Goal: Information Seeking & Learning: Learn about a topic

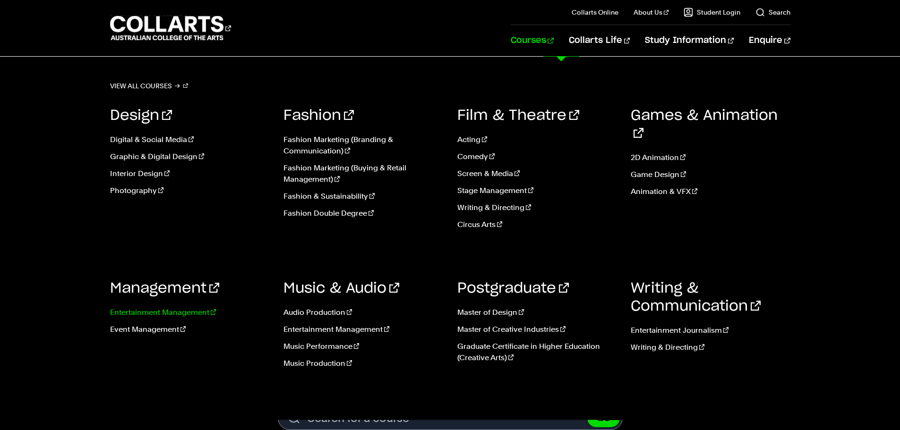
click at [160, 315] on link "Entertainment Management" at bounding box center [190, 312] width 160 height 11
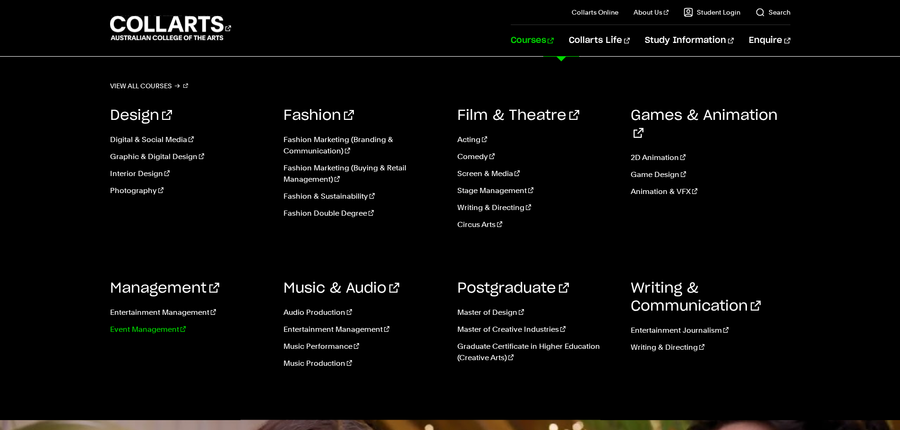
click at [145, 333] on link "Event Management" at bounding box center [190, 329] width 160 height 11
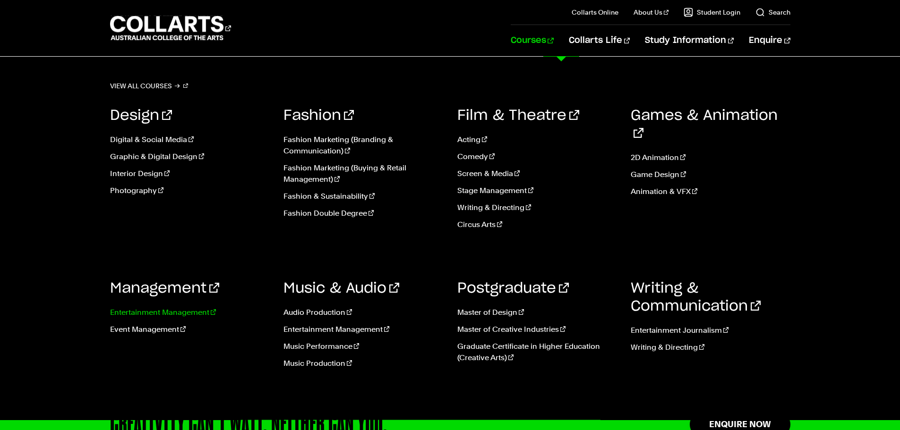
scroll to position [2254, 0]
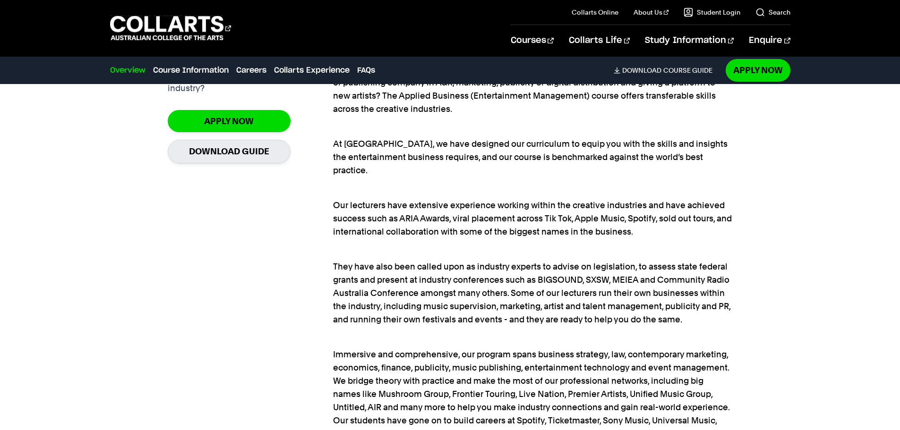
scroll to position [803, 0]
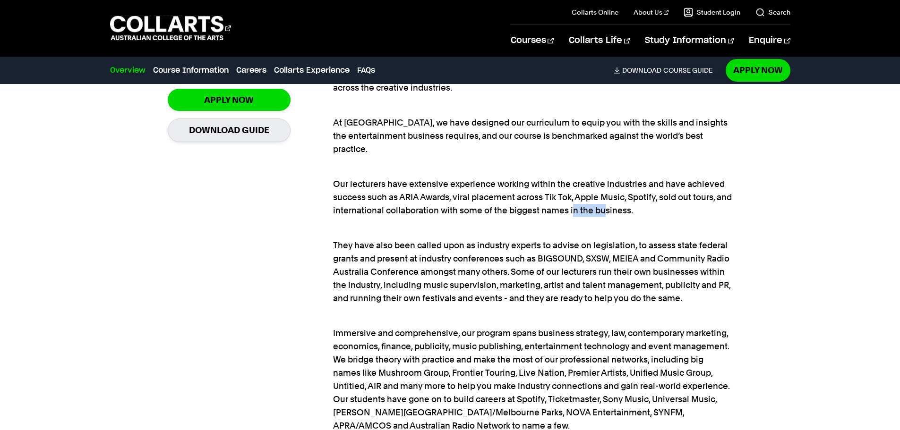
drag, startPoint x: 588, startPoint y: 198, endPoint x: 620, endPoint y: 194, distance: 32.4
click at [620, 194] on p "Our lecturers have extensive experience working within the creative industries …" at bounding box center [532, 190] width 399 height 53
click at [657, 201] on p "Our lecturers have extensive experience working within the creative industries …" at bounding box center [532, 190] width 399 height 53
click at [656, 195] on p "Our lecturers have extensive experience working within the creative industries …" at bounding box center [532, 190] width 399 height 53
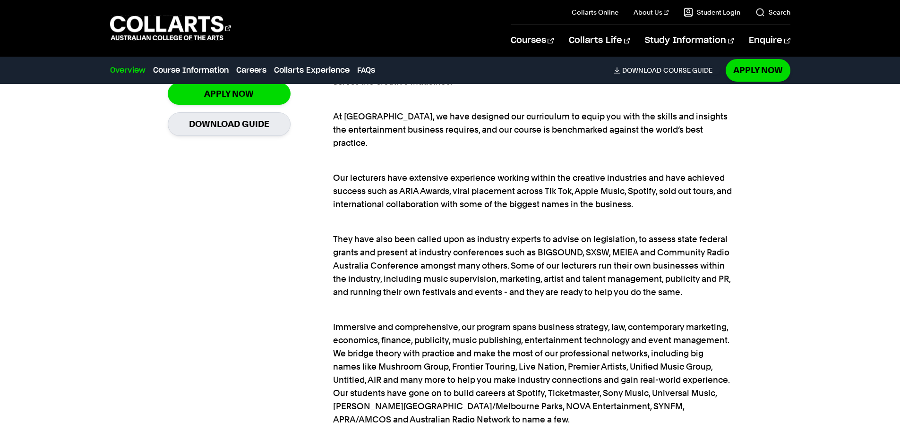
scroll to position [756, 0]
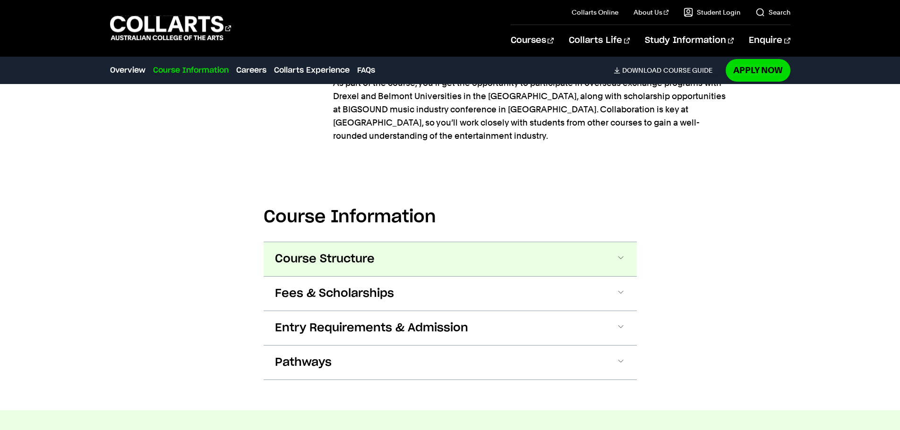
click at [455, 242] on button "Course Structure" at bounding box center [450, 259] width 373 height 34
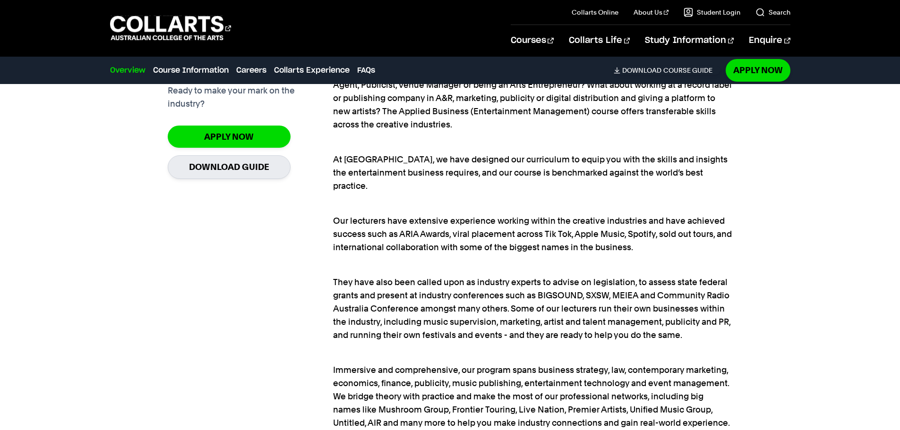
scroll to position [745, 0]
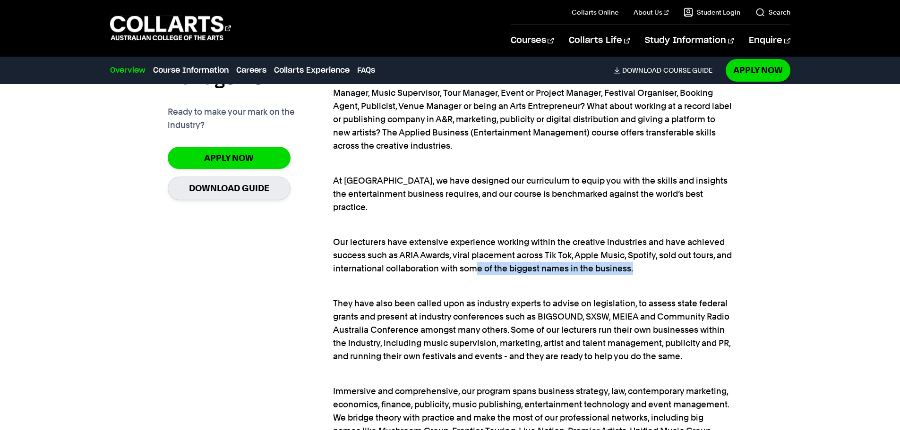
drag, startPoint x: 681, startPoint y: 252, endPoint x: 494, endPoint y: 250, distance: 187.6
click at [494, 250] on p "Our lecturers have extensive experience working within the creative industries …" at bounding box center [532, 249] width 399 height 53
click at [486, 241] on p "Our lecturers have extensive experience working within the creative industries …" at bounding box center [532, 249] width 399 height 53
click at [484, 241] on p "Our lecturers have extensive experience working within the creative industries …" at bounding box center [532, 249] width 399 height 53
click at [435, 242] on p "Our lecturers have extensive experience working within the creative industries …" at bounding box center [532, 249] width 399 height 53
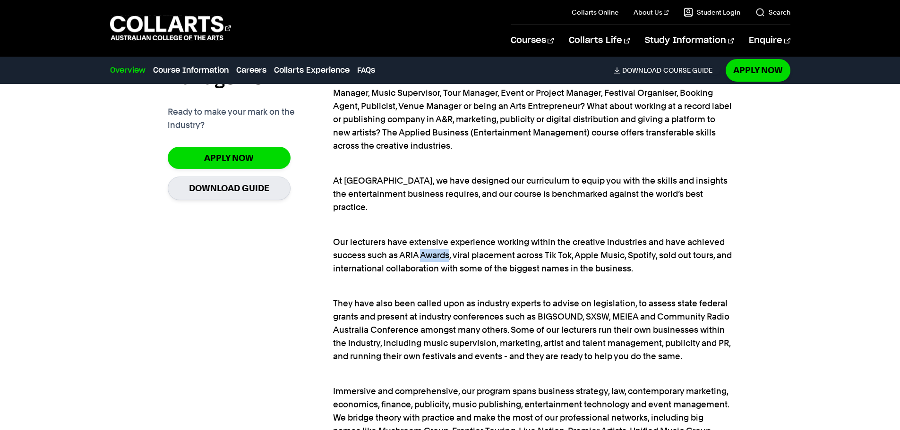
click at [435, 242] on p "Our lecturers have extensive experience working within the creative industries …" at bounding box center [532, 249] width 399 height 53
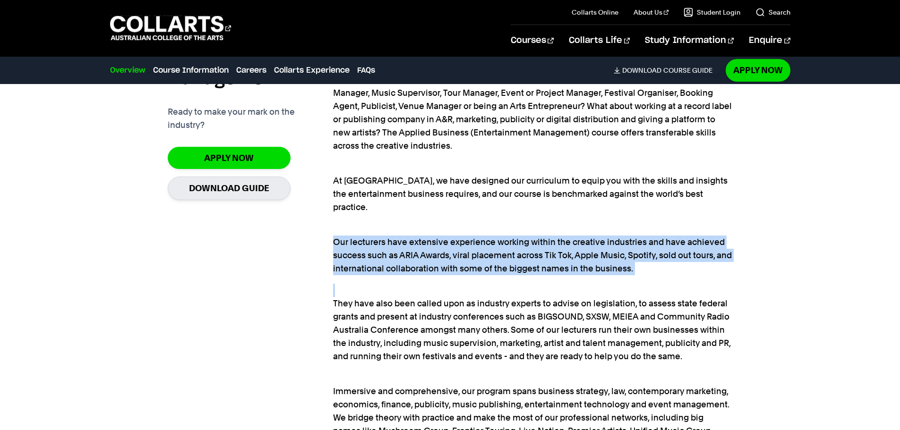
click at [435, 242] on p "Our lecturers have extensive experience working within the creative industries …" at bounding box center [532, 249] width 399 height 53
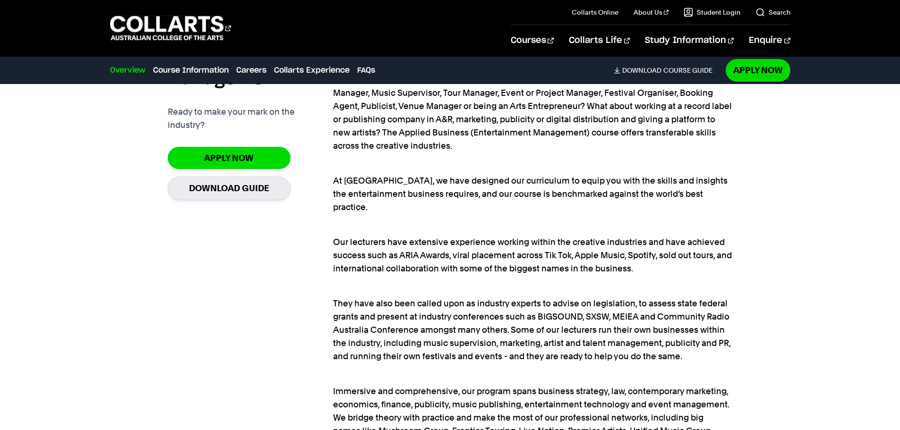
click at [464, 185] on p "At [GEOGRAPHIC_DATA], we have designed our curriculum to equip you with the ski…" at bounding box center [532, 187] width 399 height 53
click at [461, 184] on p "At [GEOGRAPHIC_DATA], we have designed our curriculum to equip you with the ski…" at bounding box center [532, 187] width 399 height 53
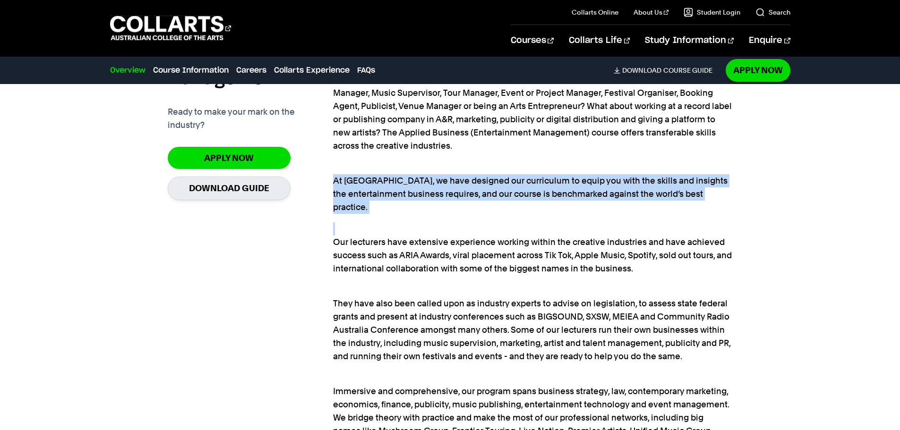
click at [461, 184] on p "At [GEOGRAPHIC_DATA], we have designed our curriculum to equip you with the ski…" at bounding box center [532, 187] width 399 height 53
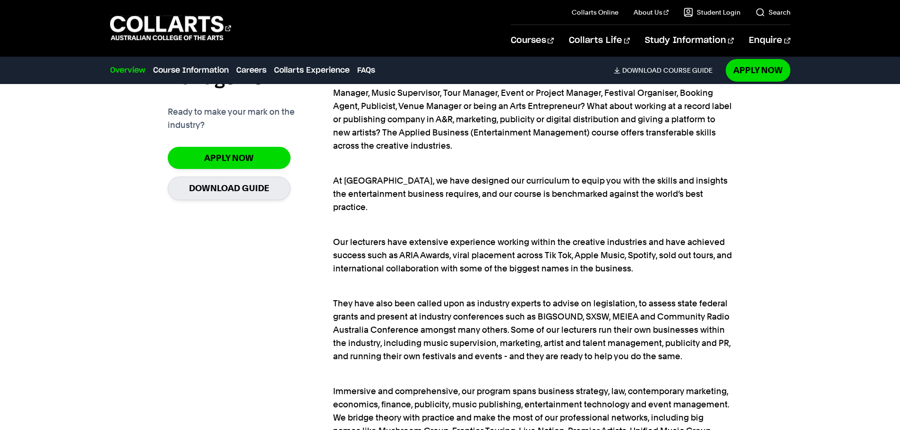
click at [512, 294] on p "They have also been called upon as industry experts to advise on legislation, t…" at bounding box center [532, 323] width 399 height 79
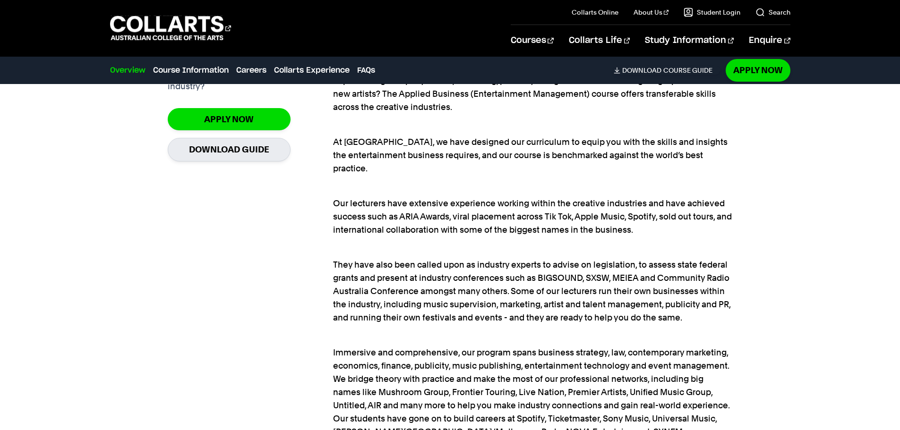
scroll to position [792, 0]
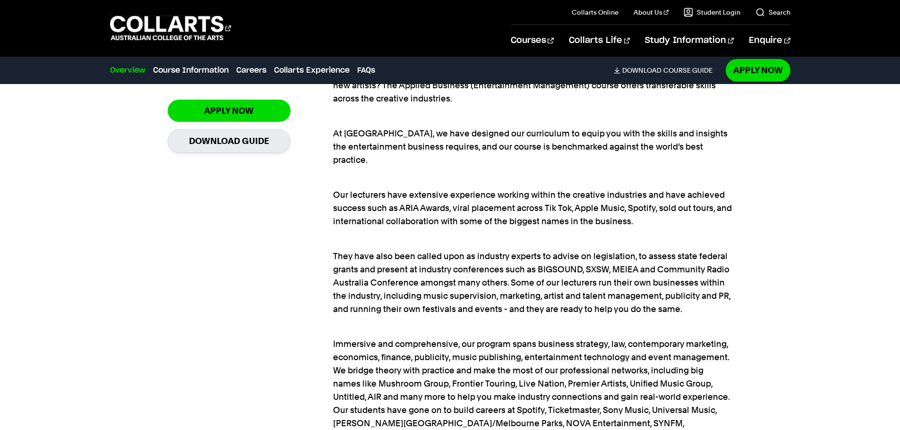
click at [667, 211] on p "Our lecturers have extensive experience working within the creative industries …" at bounding box center [532, 201] width 399 height 53
click at [666, 211] on p "Our lecturers have extensive experience working within the creative industries …" at bounding box center [532, 201] width 399 height 53
click at [647, 207] on p "Our lecturers have extensive experience working within the creative industries …" at bounding box center [532, 201] width 399 height 53
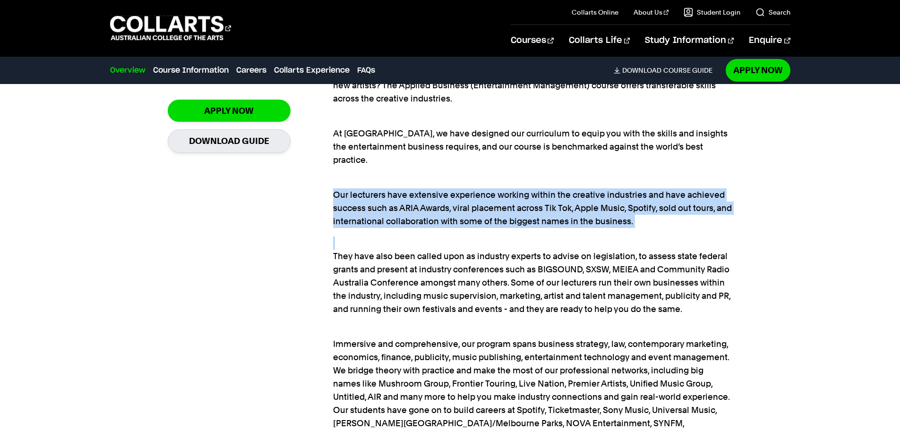
click at [647, 207] on p "Our lecturers have extensive experience working within the creative industries …" at bounding box center [532, 201] width 399 height 53
click at [658, 217] on div "Have you ever thought about working in the entertainment business in the music,…" at bounding box center [532, 272] width 399 height 519
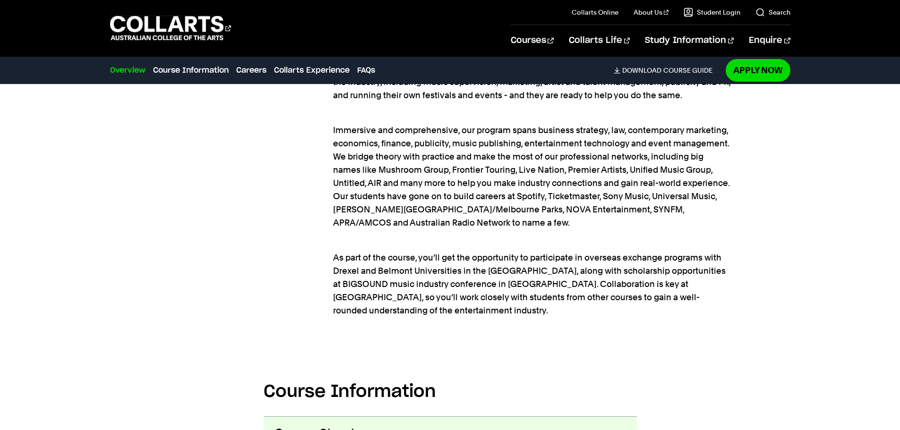
scroll to position [1029, 0]
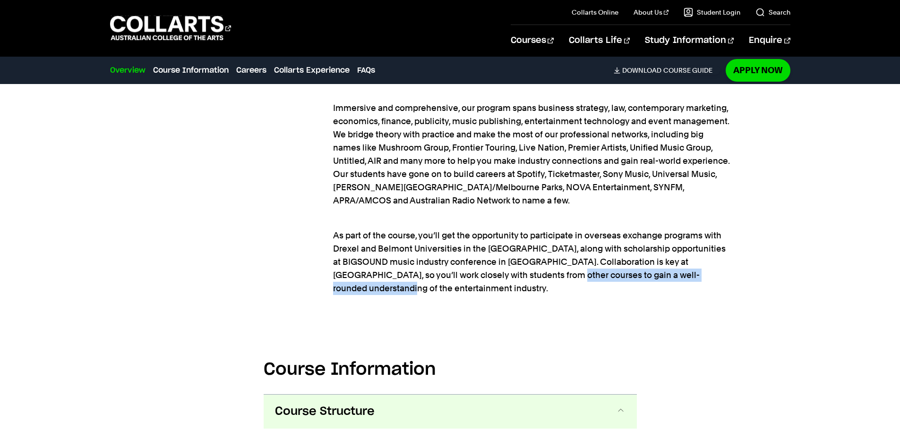
drag, startPoint x: 679, startPoint y: 261, endPoint x: 485, endPoint y: 268, distance: 194.8
click at [485, 268] on p "As part of the course, you’ll get the opportunity to participate in overseas ex…" at bounding box center [532, 255] width 399 height 79
click at [443, 254] on p "As part of the course, you’ll get the opportunity to participate in overseas ex…" at bounding box center [532, 255] width 399 height 79
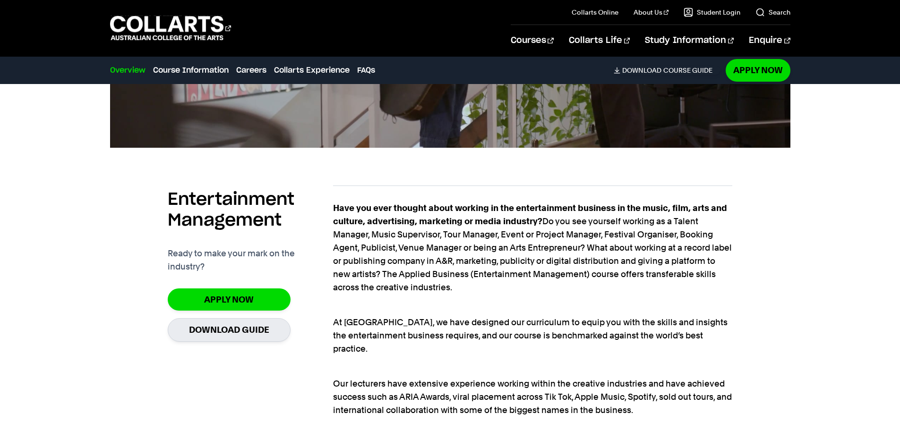
scroll to position [745, 0]
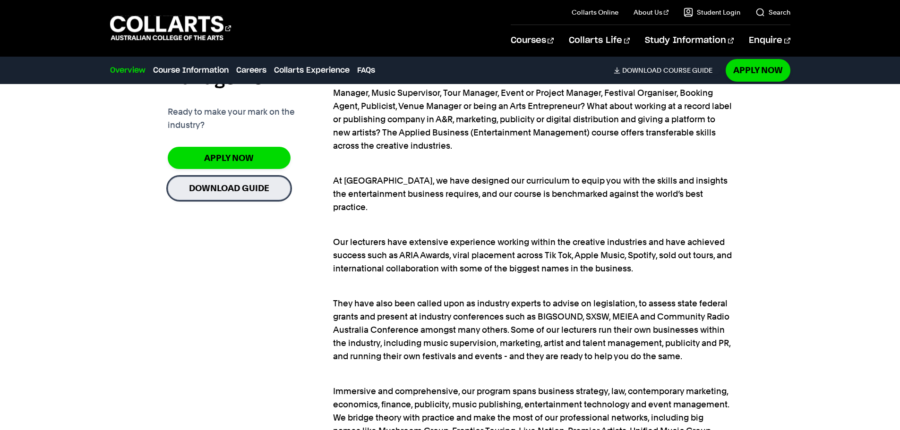
click at [258, 196] on link "Download Guide" at bounding box center [229, 188] width 123 height 23
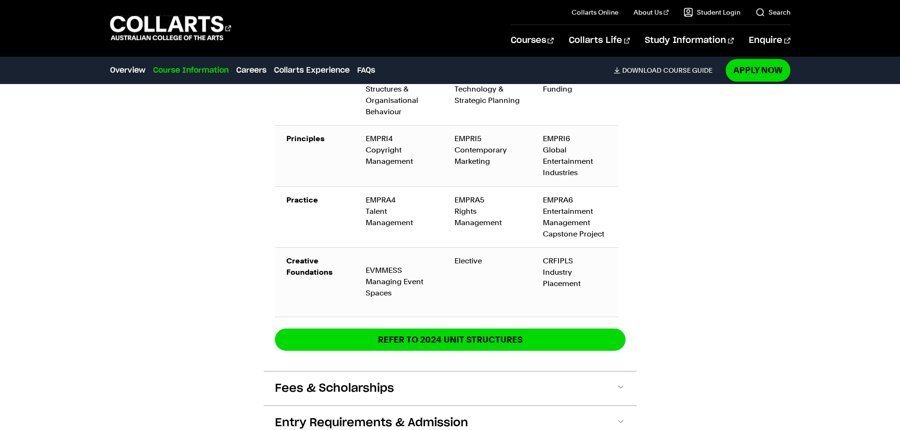
scroll to position [1974, 0]
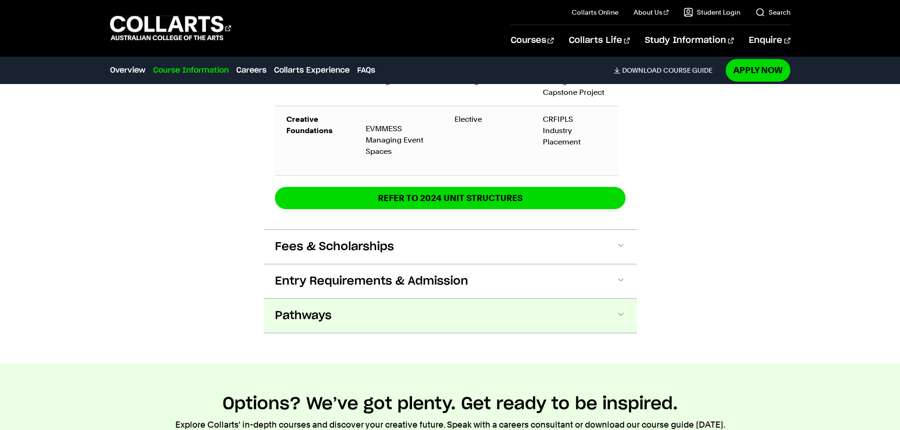
click at [365, 299] on button "Pathways" at bounding box center [450, 316] width 373 height 34
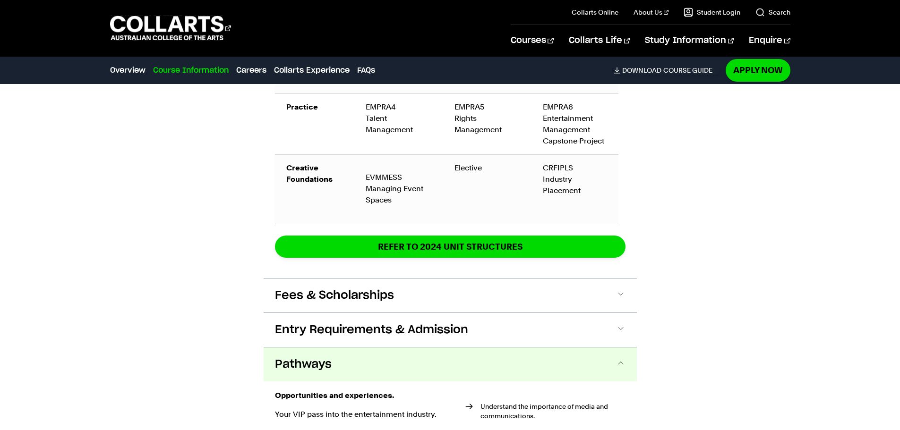
scroll to position [2114, 0]
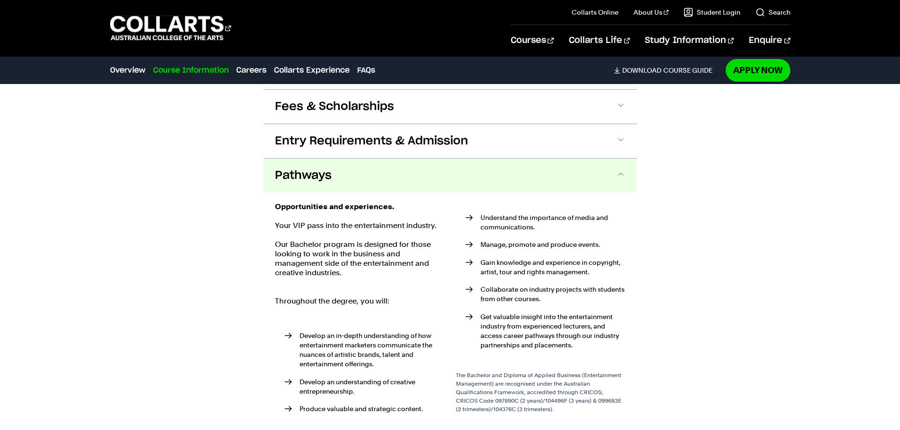
click at [580, 159] on button "Pathways" at bounding box center [450, 176] width 373 height 34
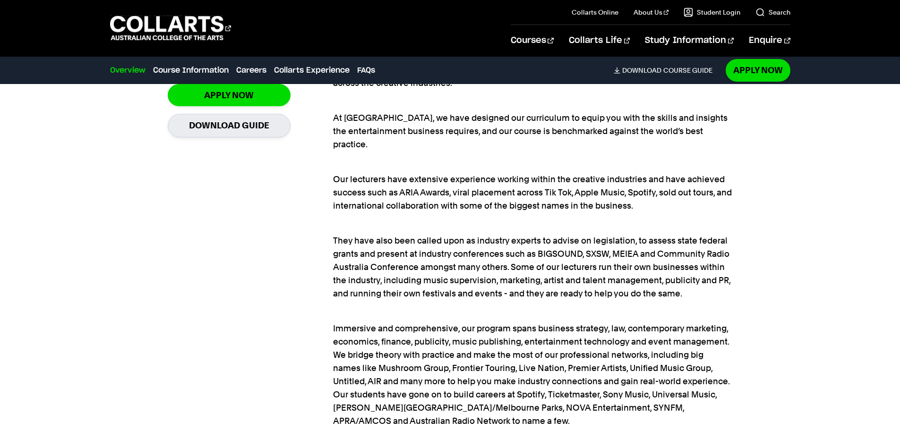
scroll to position [791, 0]
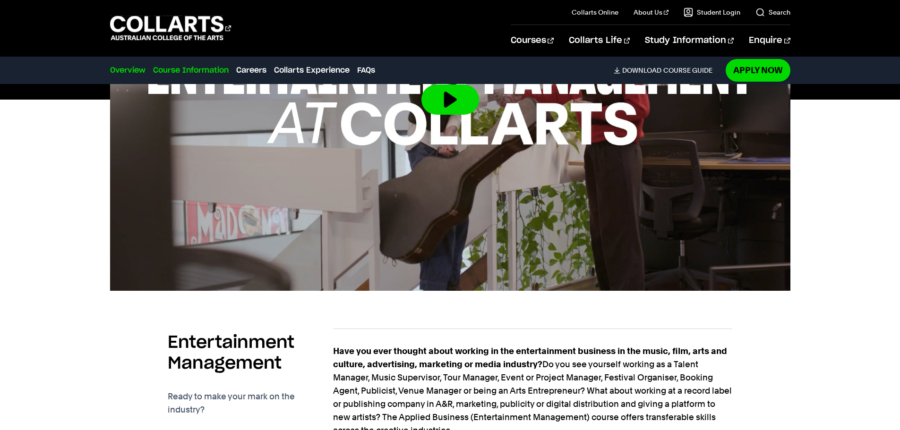
click at [207, 67] on link "Course Information" at bounding box center [191, 70] width 76 height 11
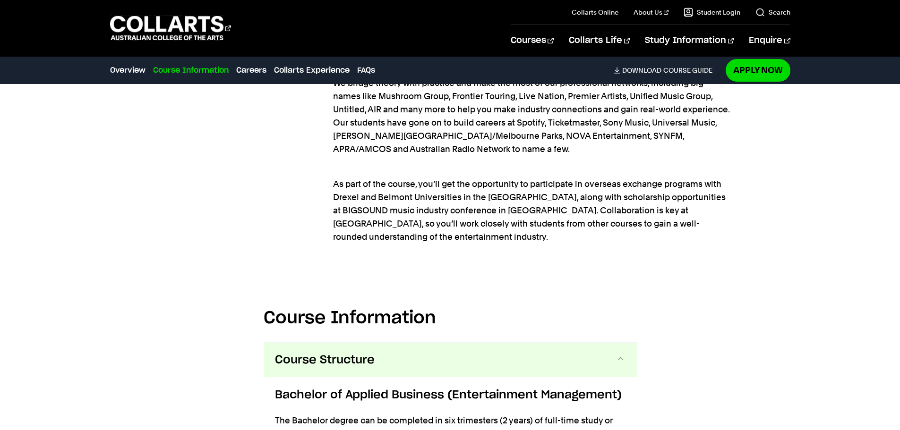
scroll to position [1233, 0]
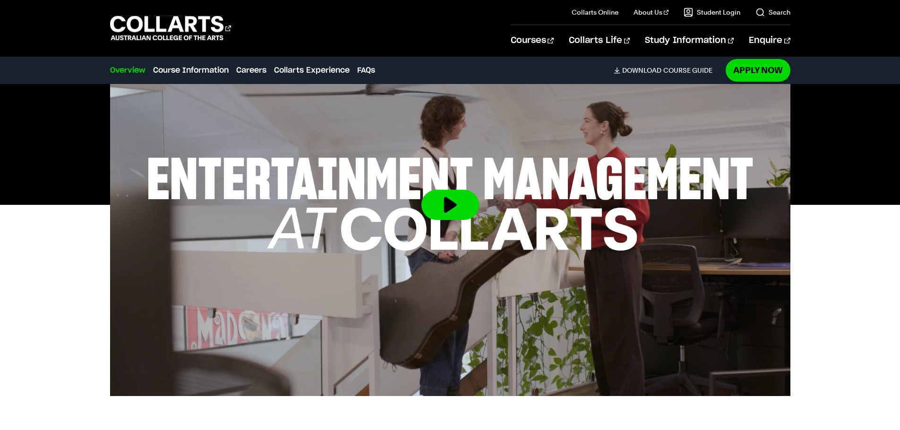
scroll to position [377, 0]
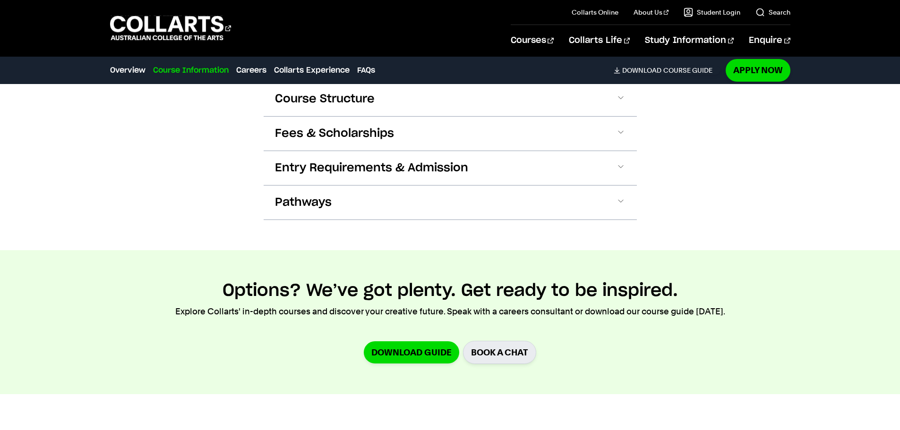
click at [433, 230] on section "Course Information Course Structure Bachelor of Event Management The Bachelor d…" at bounding box center [450, 126] width 373 height 248
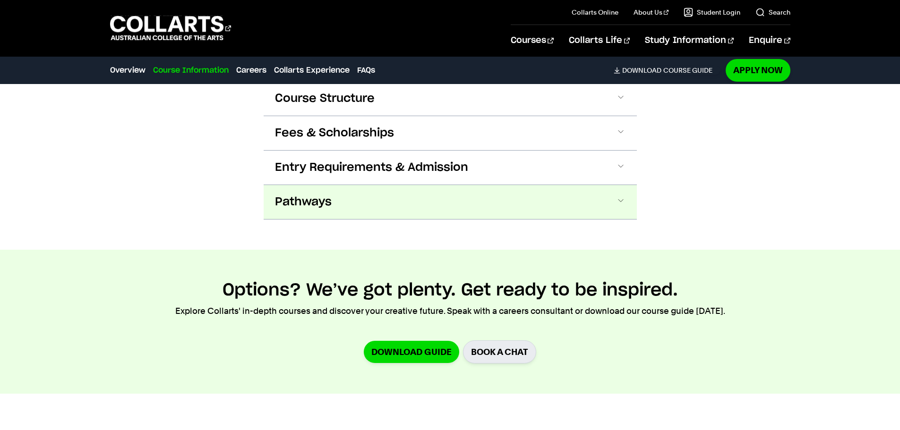
click at [465, 197] on button "Pathways" at bounding box center [450, 202] width 373 height 34
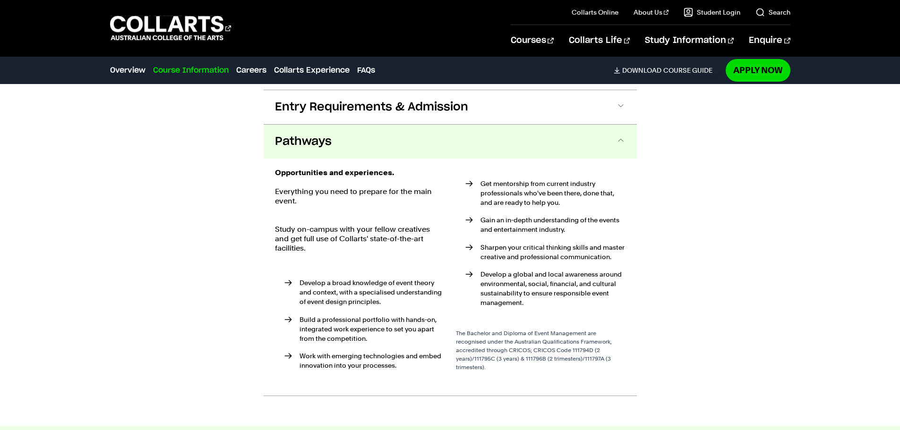
scroll to position [1157, 0]
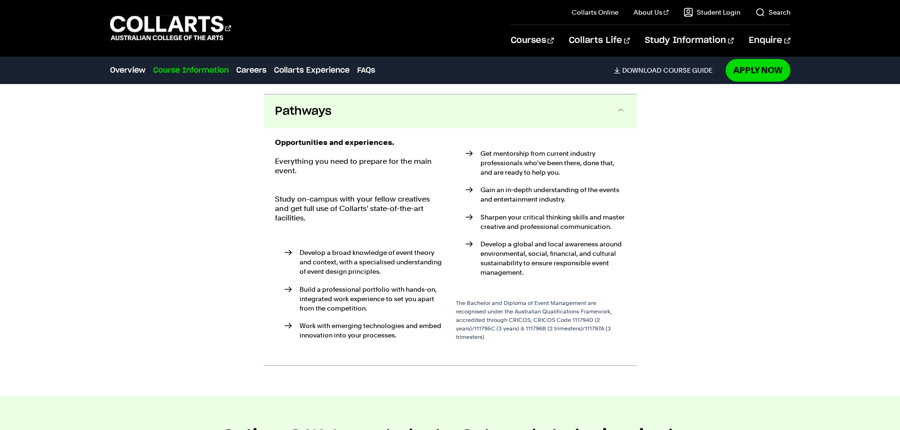
click at [320, 256] on p "Develop a broad knowledge of event theory and context, with a specialised under…" at bounding box center [372, 262] width 145 height 28
click at [399, 294] on p "Build a professional portfolio with hands-on, integrated work experience to set…" at bounding box center [372, 299] width 145 height 28
click at [397, 289] on p "Build a professional portfolio with hands-on, integrated work experience to set…" at bounding box center [372, 299] width 145 height 28
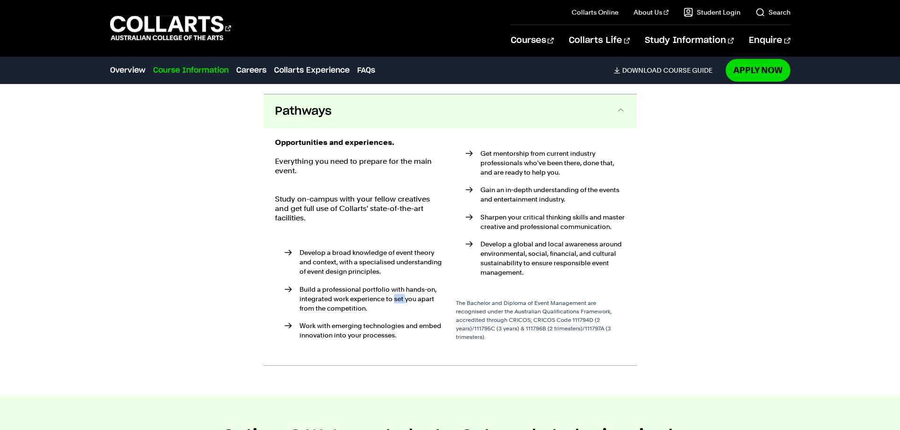
click at [397, 289] on p "Build a professional portfolio with hands-on, integrated work experience to set…" at bounding box center [372, 299] width 145 height 28
click at [336, 260] on p "Develop a broad knowledge of event theory and context, with a specialised under…" at bounding box center [372, 262] width 145 height 28
click at [365, 232] on ul "Develop a broad knowledge of event theory and context, with a specialised under…" at bounding box center [360, 294] width 170 height 124
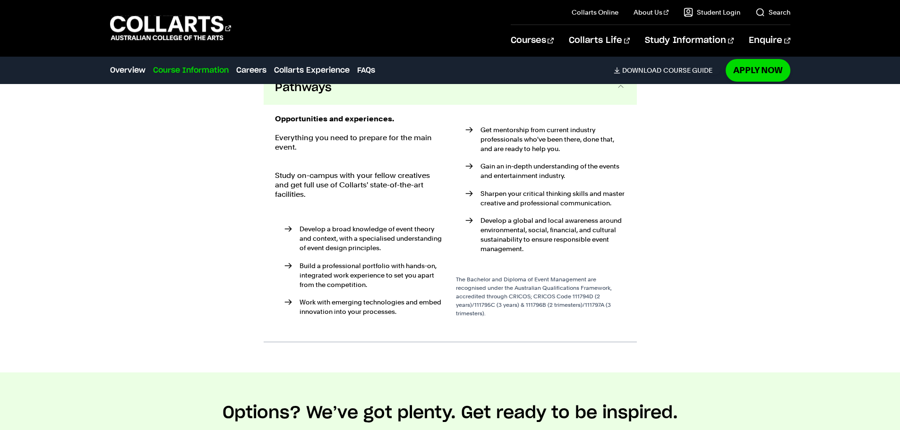
scroll to position [1204, 0]
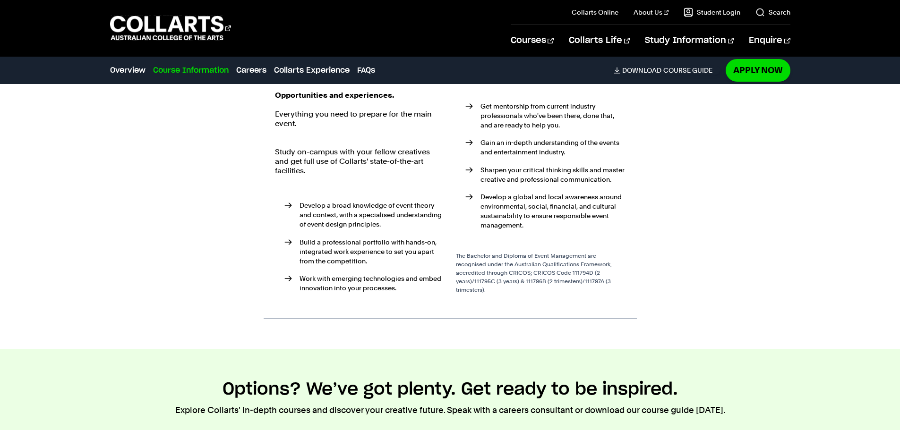
click at [333, 274] on p "Work with emerging technologies and embed innovation into your processes." at bounding box center [372, 283] width 145 height 19
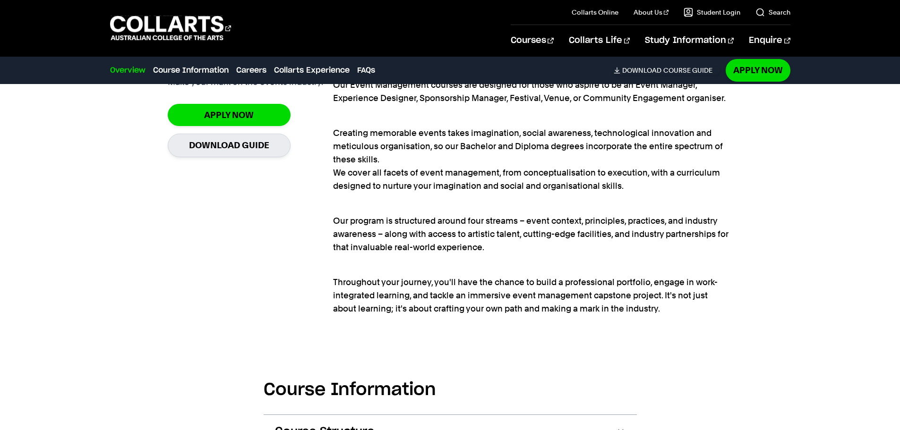
scroll to position [637, 0]
